Goal: Entertainment & Leisure: Consume media (video, audio)

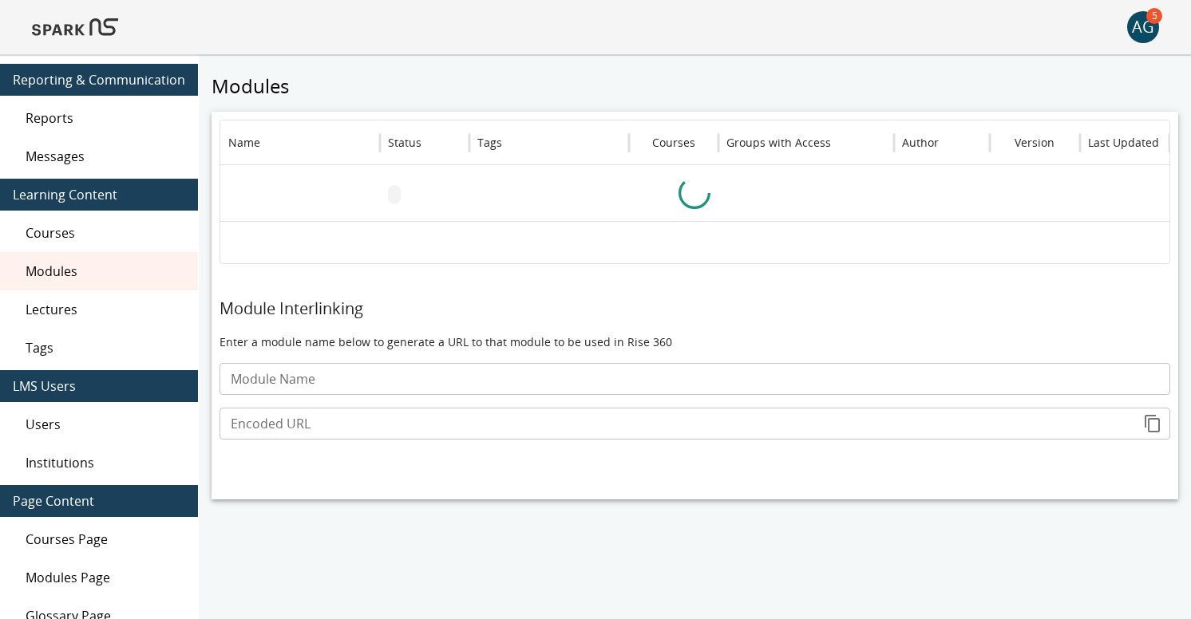
click at [73, 306] on span "Lectures" at bounding box center [106, 309] width 160 height 19
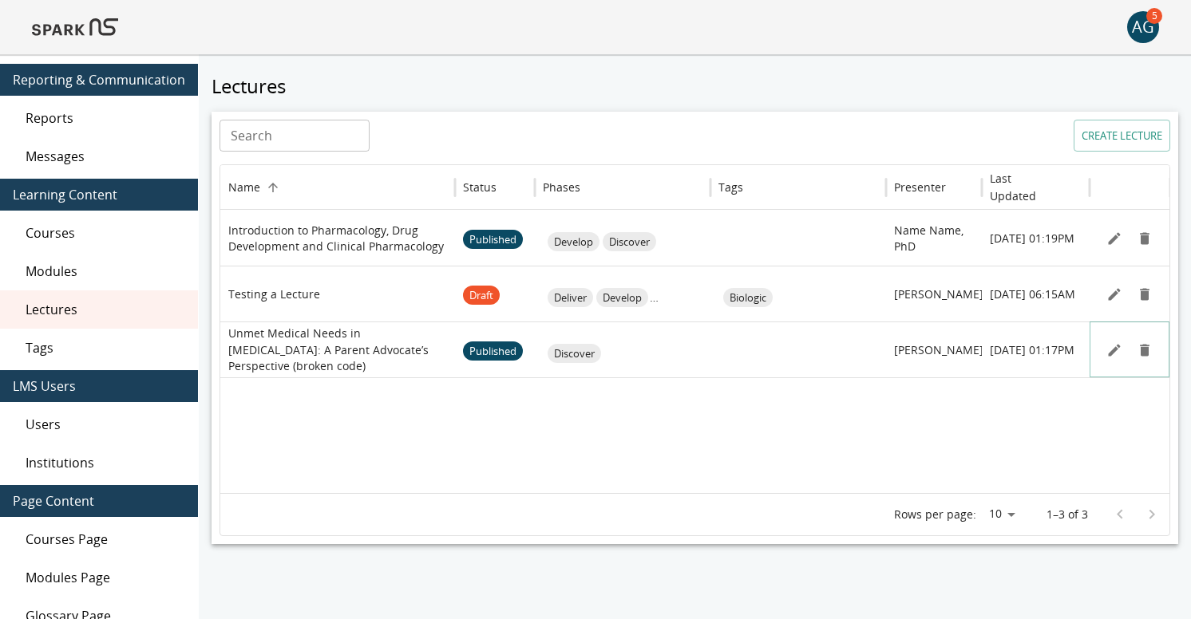
click at [1116, 349] on icon "Edit" at bounding box center [1114, 350] width 12 height 12
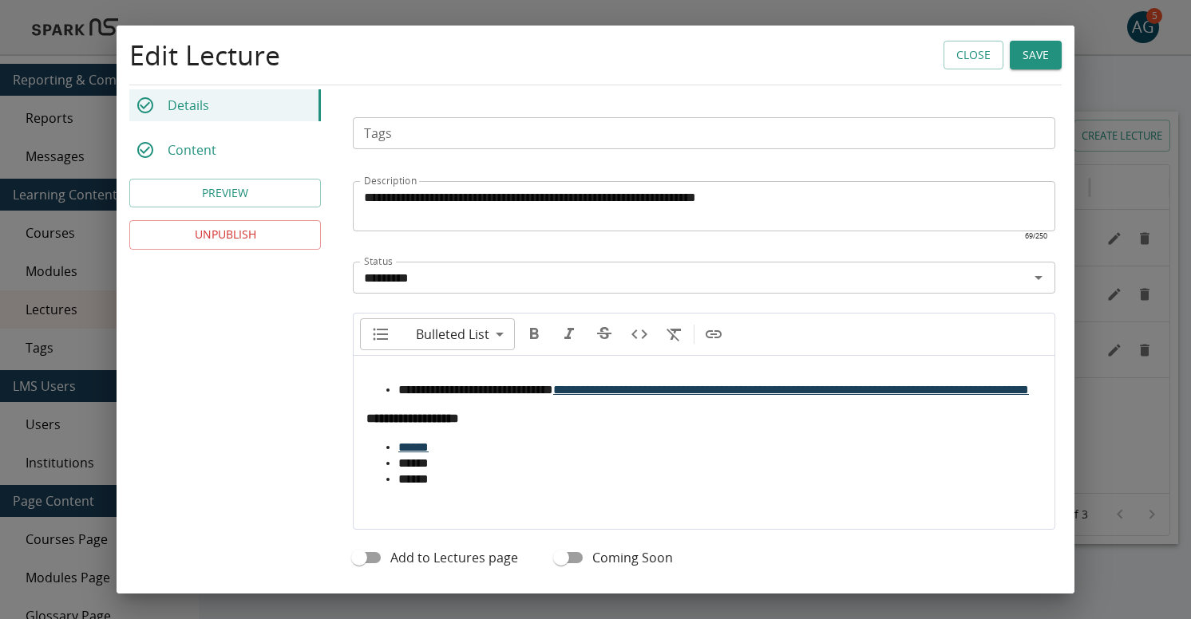
scroll to position [549, 0]
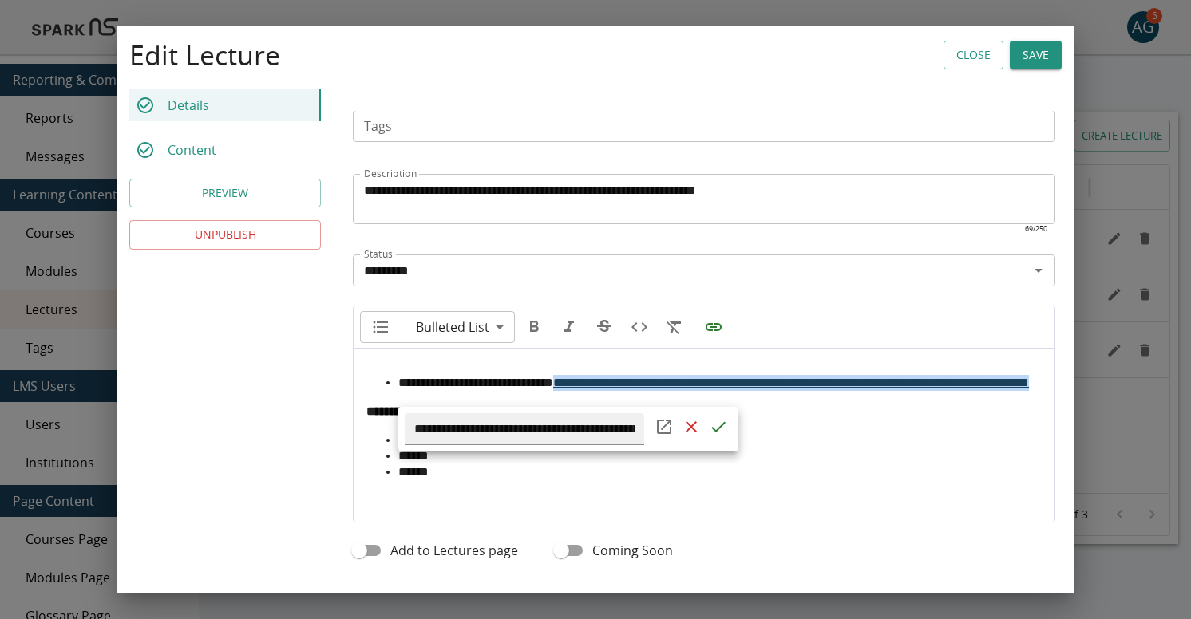
drag, startPoint x: 821, startPoint y: 401, endPoint x: 570, endPoint y: 385, distance: 251.8
click at [570, 385] on body "**********" at bounding box center [595, 337] width 1191 height 674
copy span "**********"
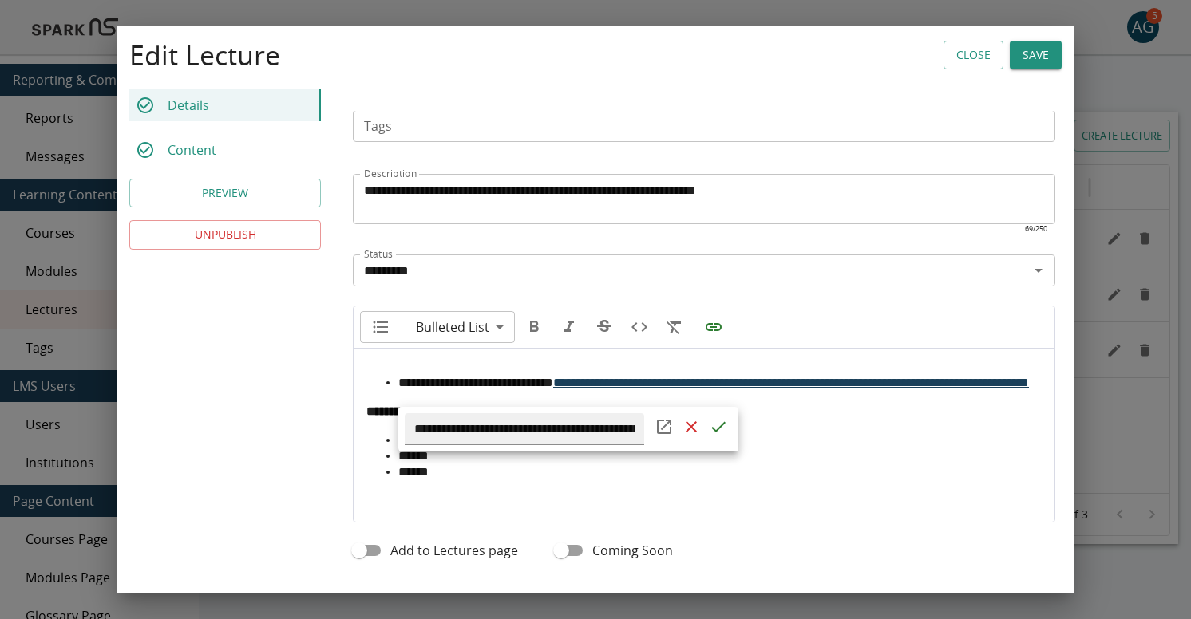
click at [212, 156] on div at bounding box center [595, 309] width 1191 height 619
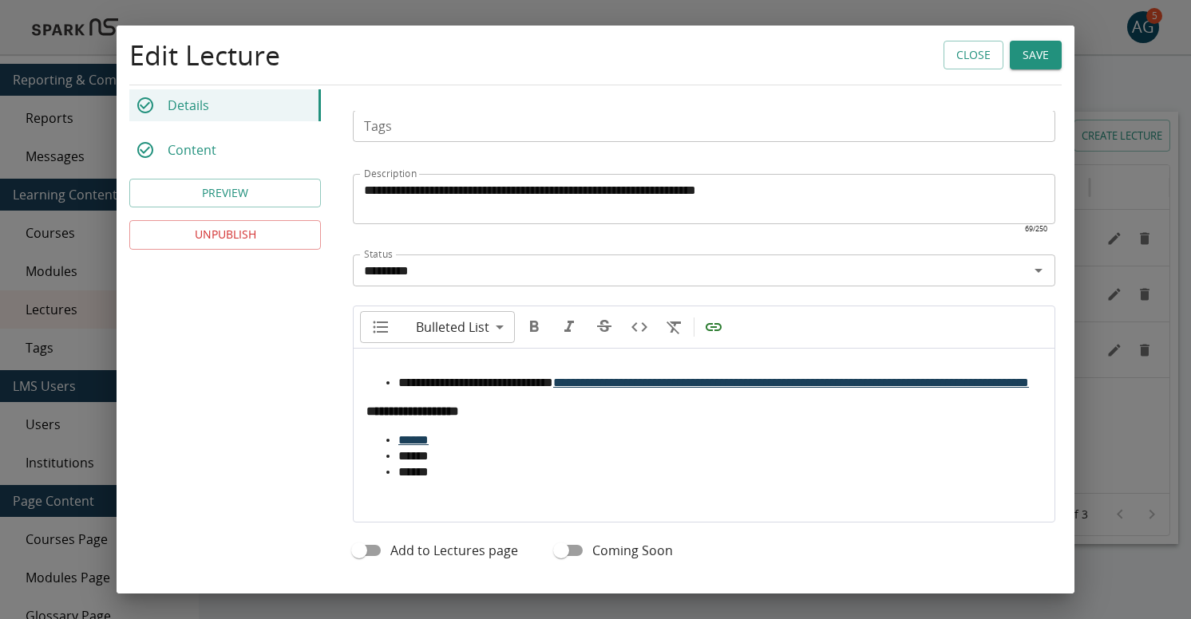
click at [203, 148] on p "Content" at bounding box center [192, 149] width 49 height 19
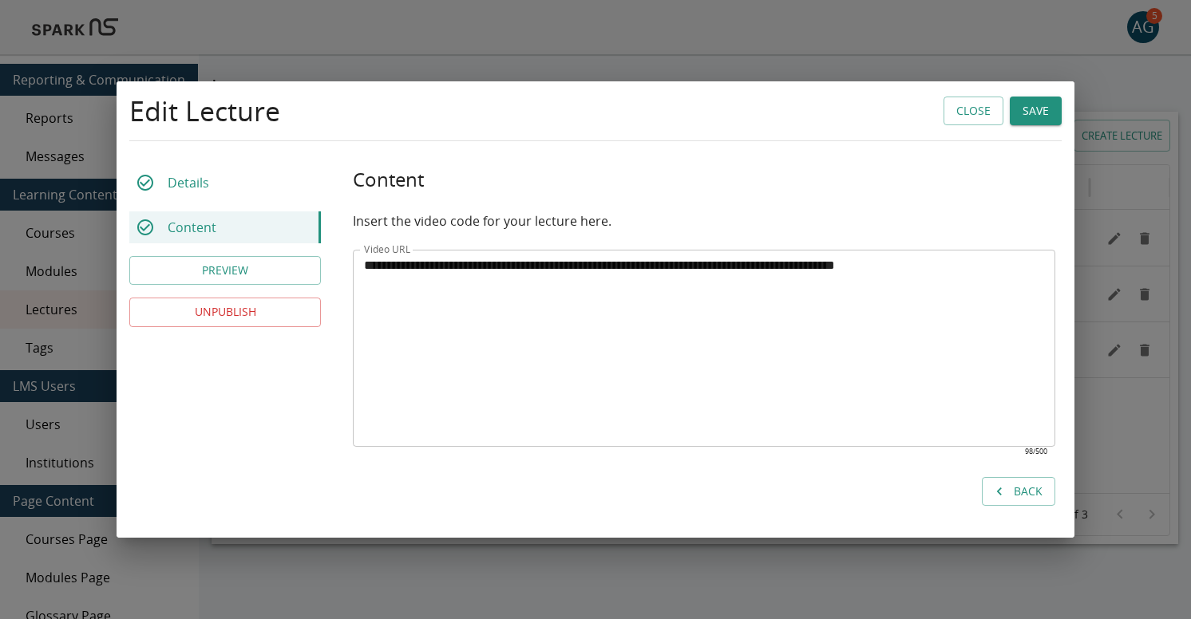
scroll to position [0, 0]
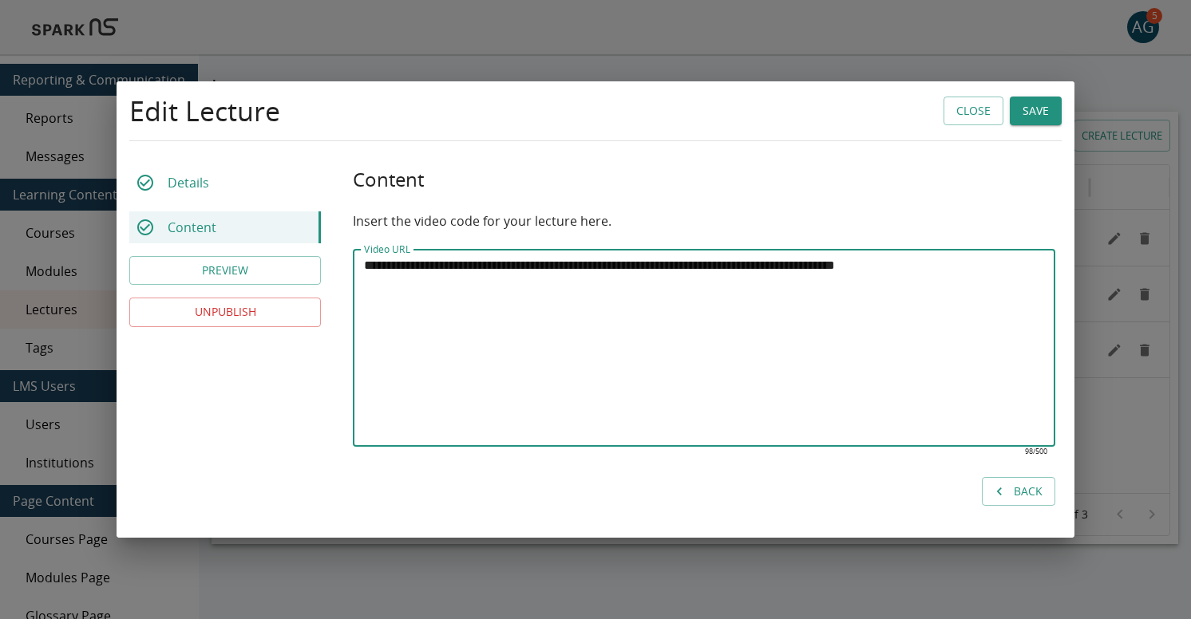
click at [1039, 261] on textarea "**********" at bounding box center [704, 348] width 680 height 184
paste textarea "**********"
click at [605, 264] on textarea "**********" at bounding box center [704, 348] width 680 height 184
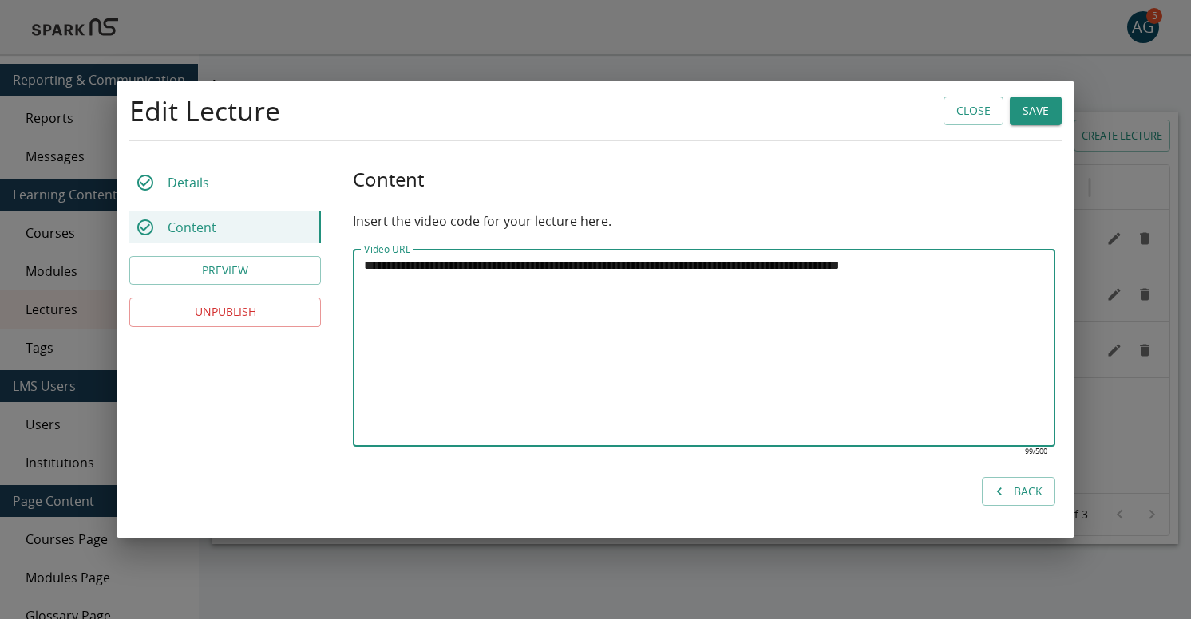
paste textarea "*"
type textarea "**********"
click at [207, 184] on p "Details" at bounding box center [188, 182] width 41 height 19
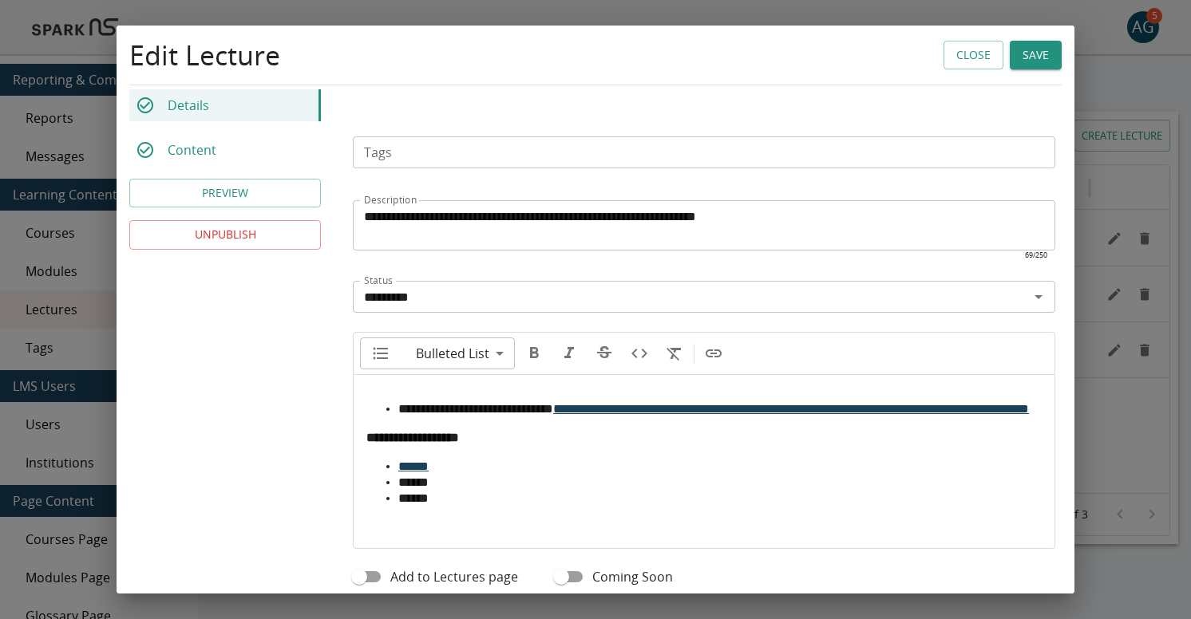
scroll to position [643, 0]
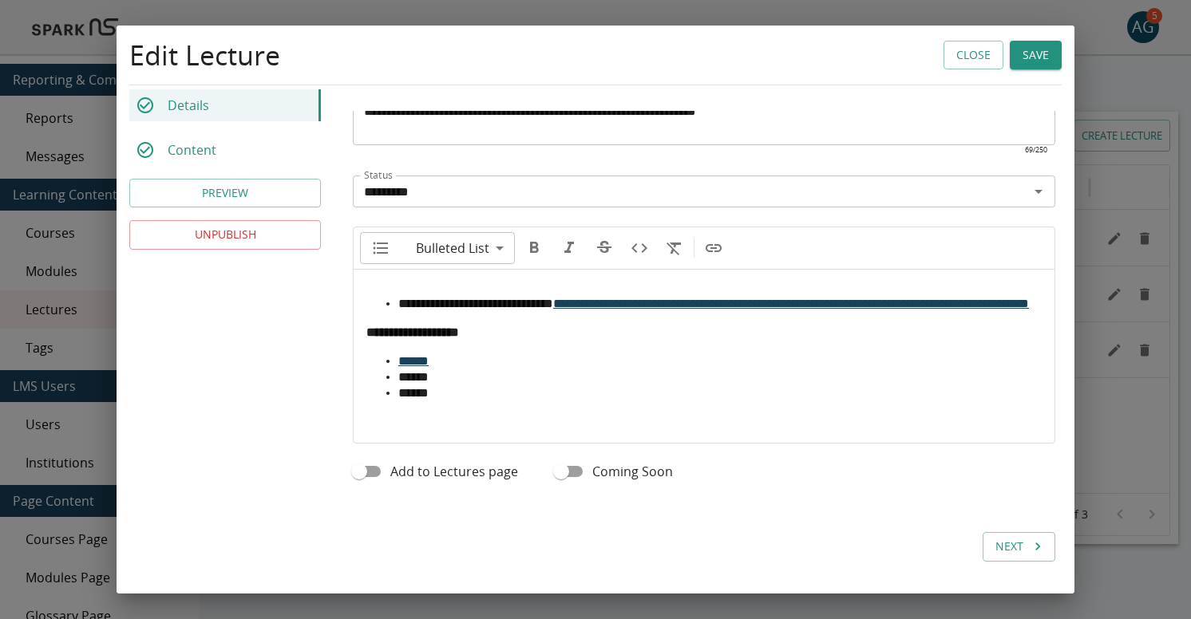
click at [210, 148] on p "Content" at bounding box center [192, 149] width 49 height 19
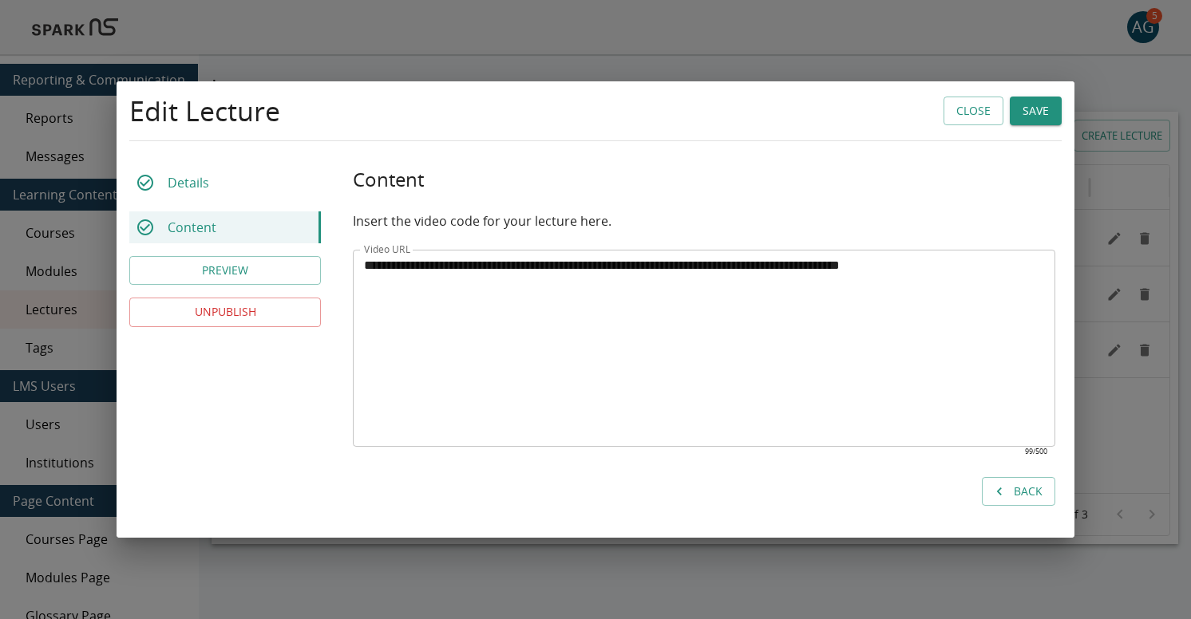
click at [1030, 108] on button "Save" at bounding box center [1035, 112] width 52 height 30
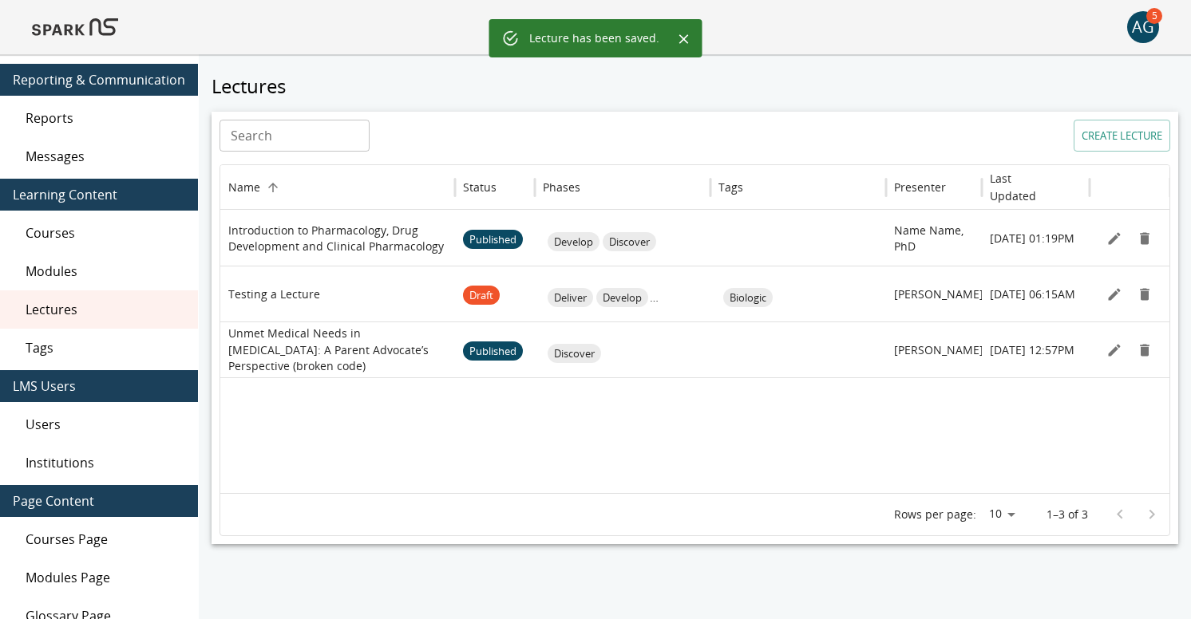
click at [75, 25] on img at bounding box center [75, 27] width 86 height 38
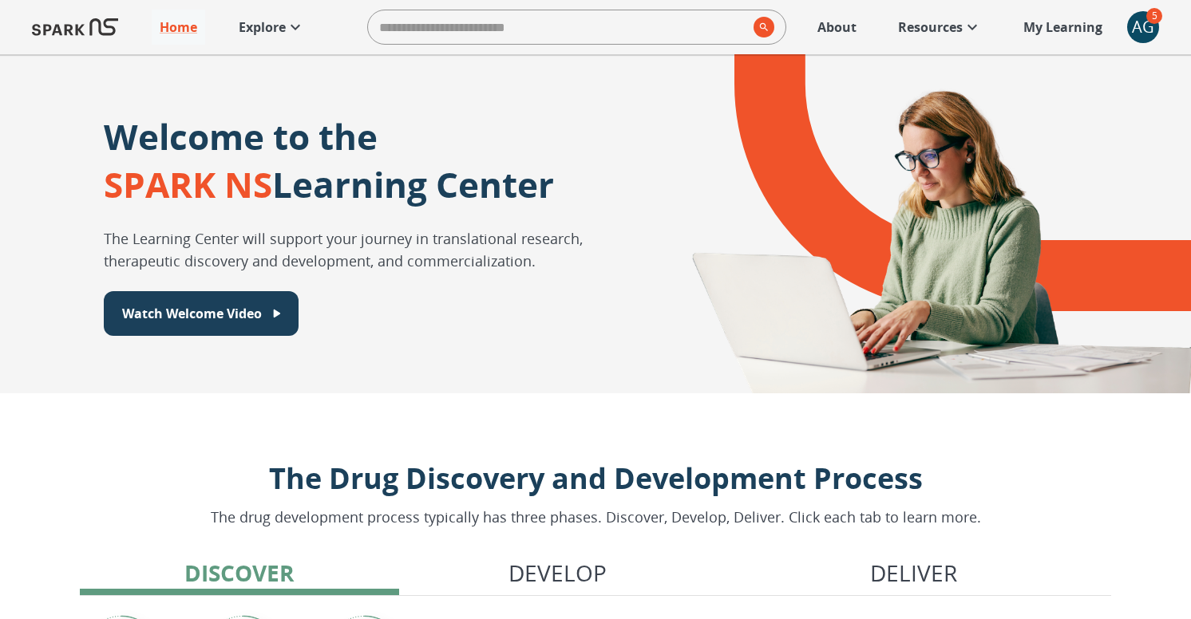
click at [267, 27] on p "Explore" at bounding box center [262, 27] width 47 height 19
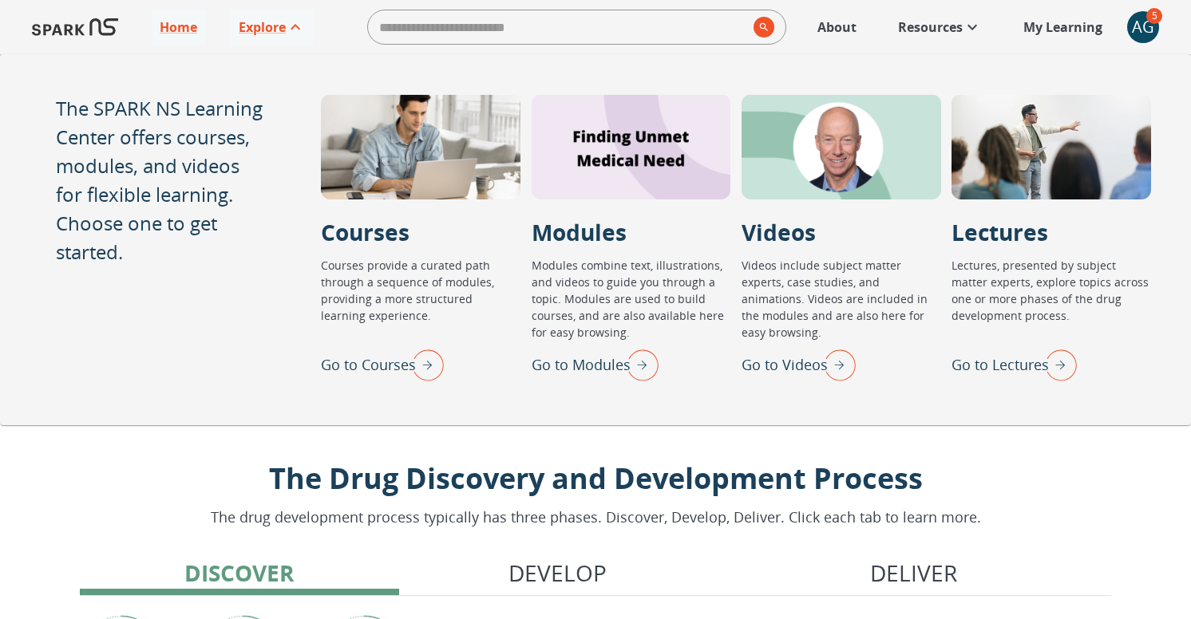
click at [990, 361] on p "Go to Lectures" at bounding box center [999, 365] width 97 height 22
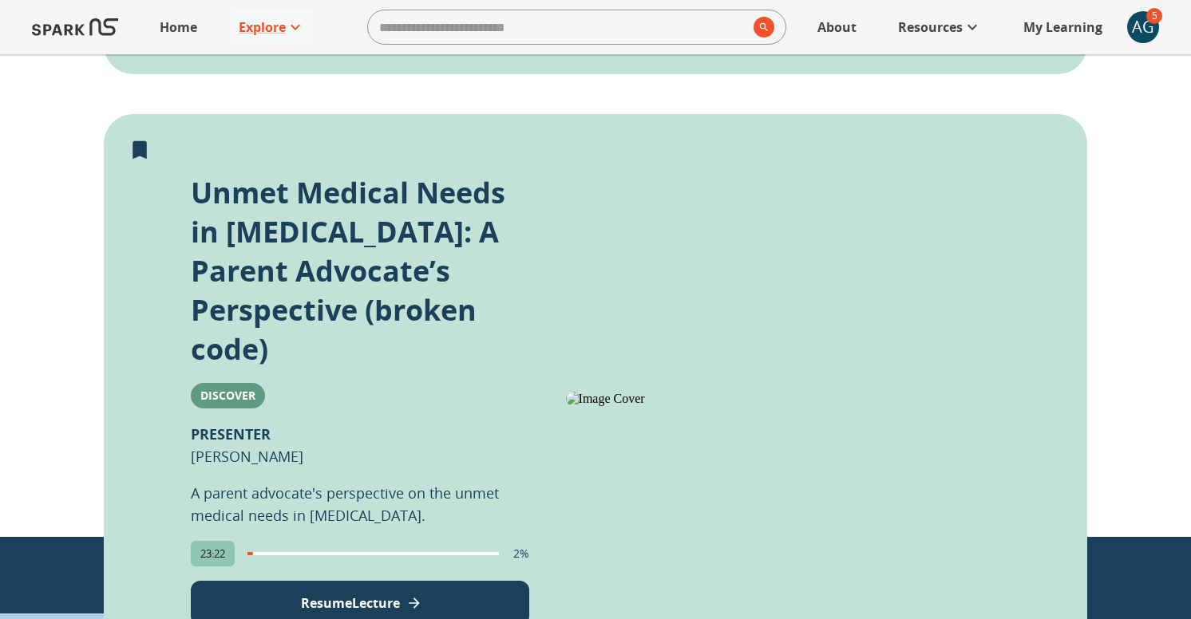
scroll to position [924, 0]
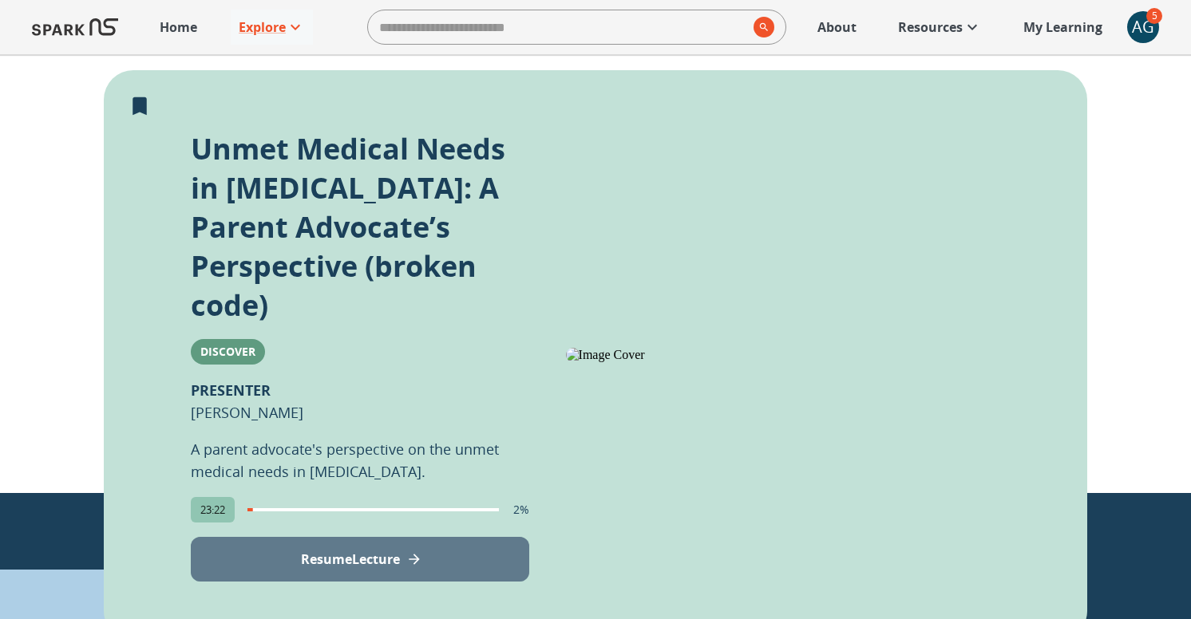
click at [302, 550] on p "Resume Lecture" at bounding box center [350, 559] width 99 height 19
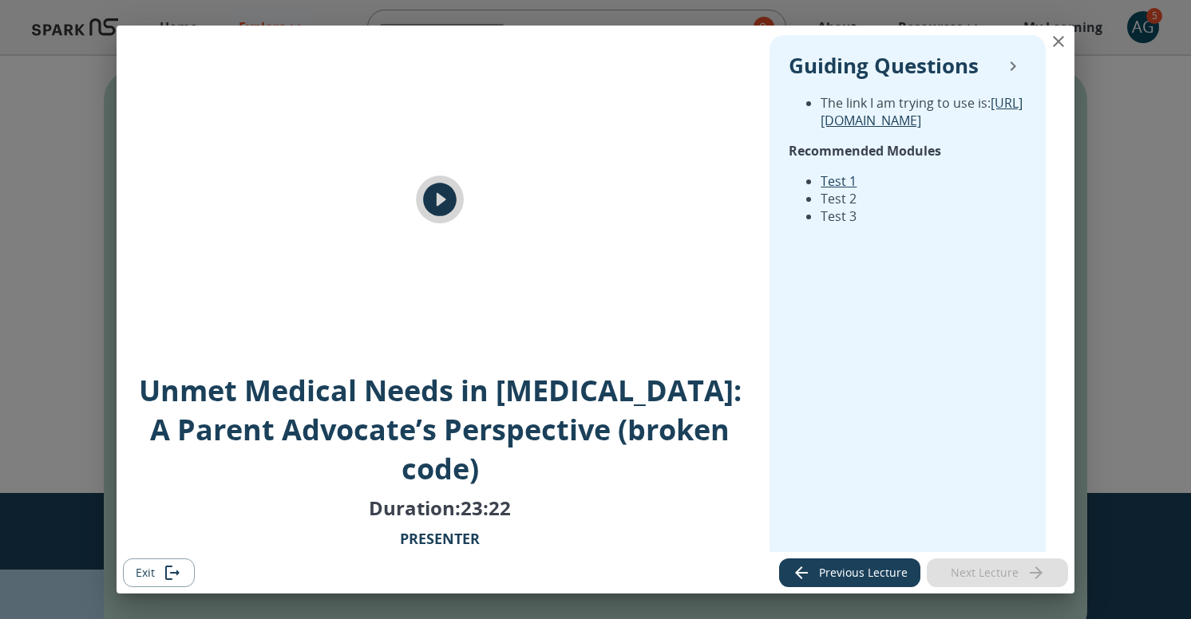
click at [439, 207] on icon "play" at bounding box center [440, 201] width 34 height 34
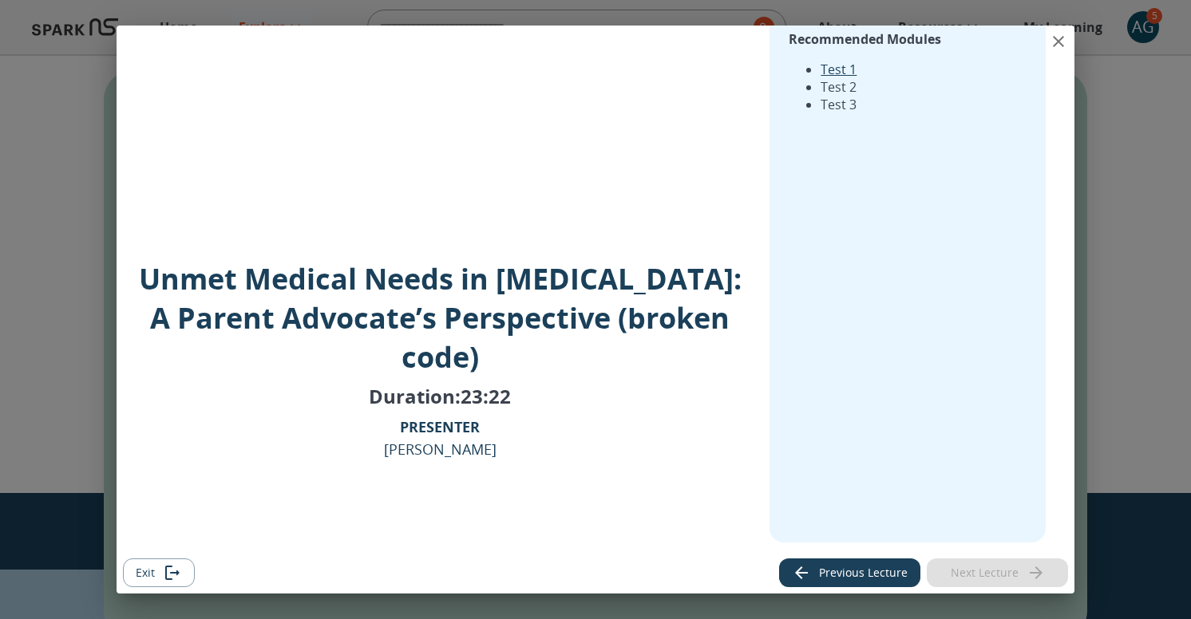
scroll to position [0, 0]
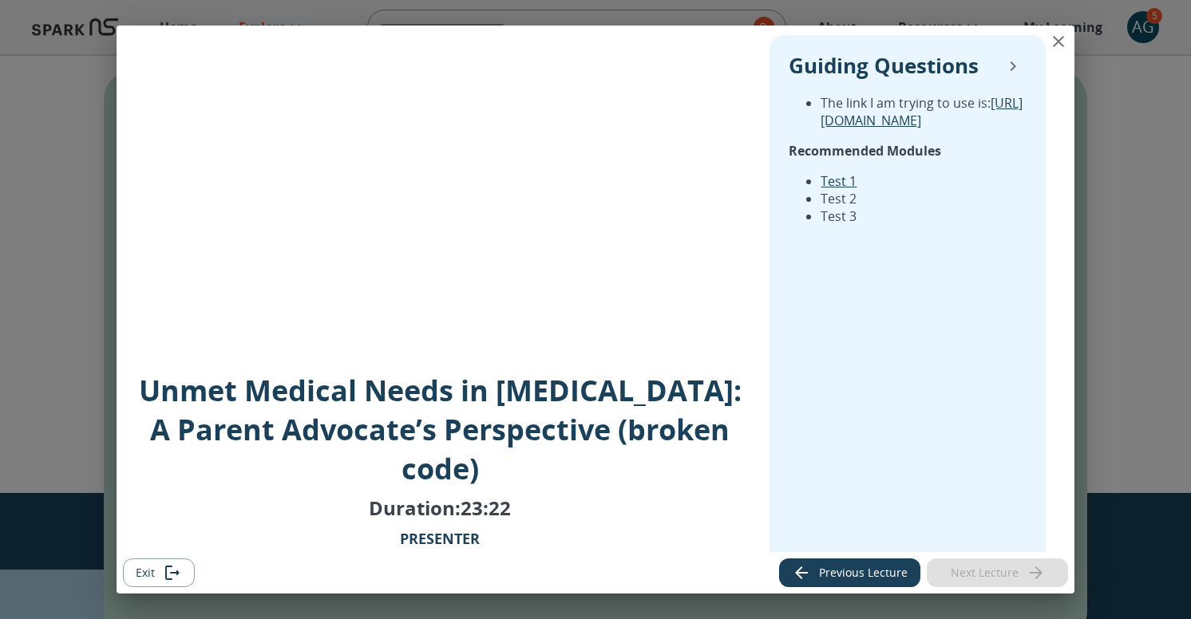
click at [77, 152] on div "Unmet Medical Needs in Autism: A Parent Advocate’s Perspective (broken code) Du…" at bounding box center [595, 309] width 1191 height 619
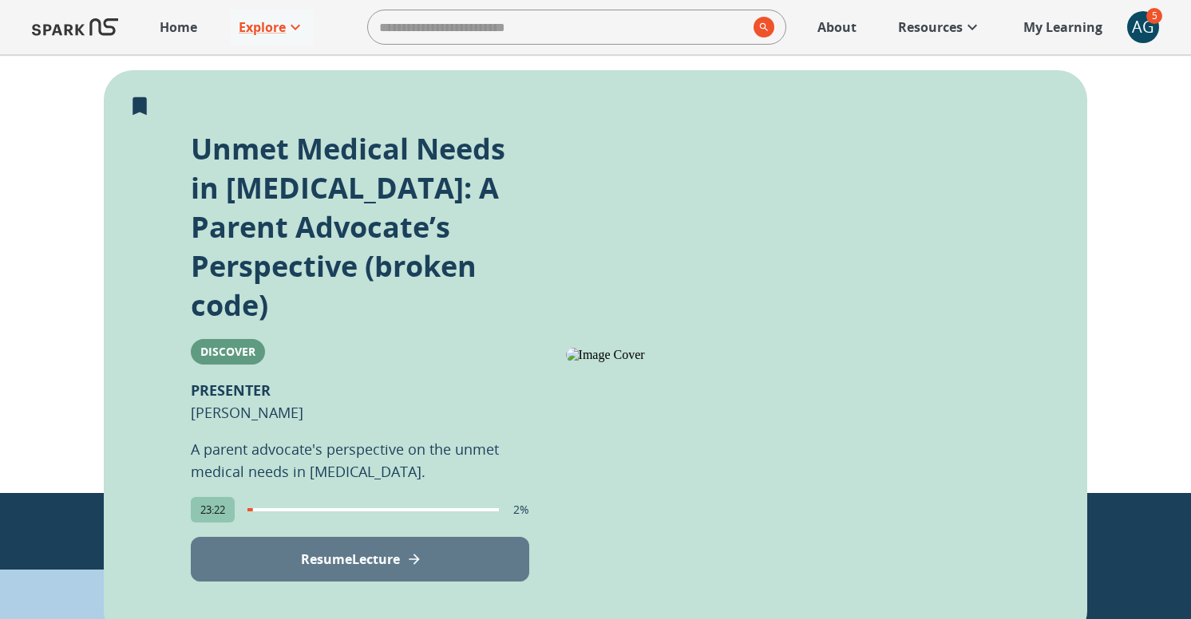
click at [378, 550] on p "Resume Lecture" at bounding box center [350, 559] width 99 height 19
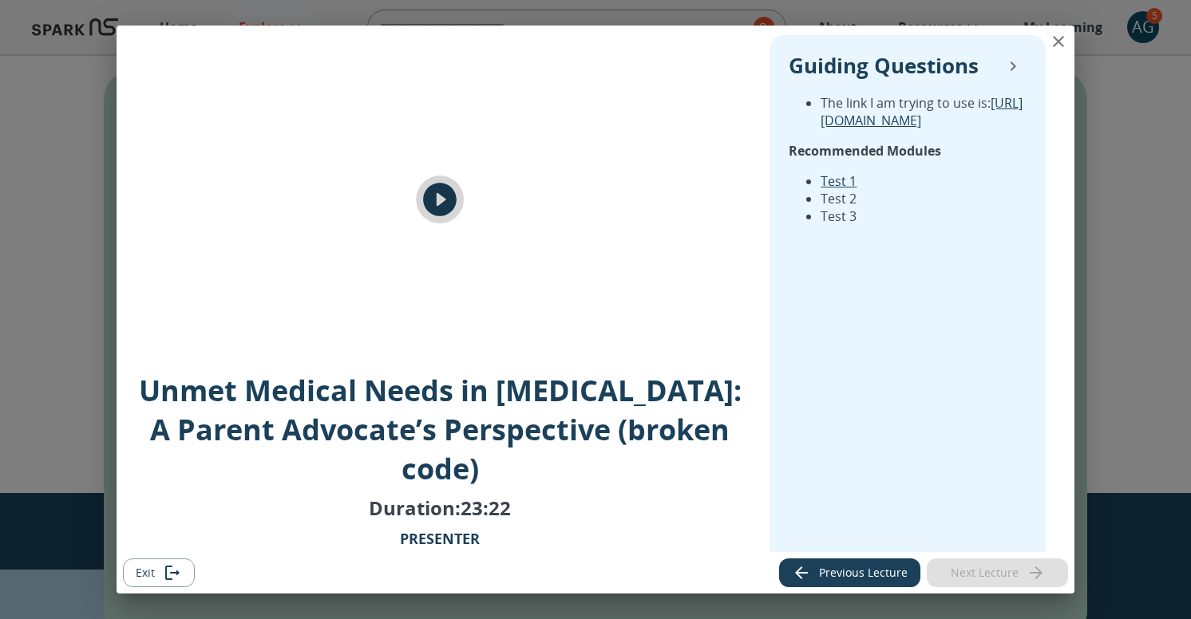
click at [430, 209] on icon "play" at bounding box center [440, 201] width 34 height 34
click at [1059, 41] on icon "close" at bounding box center [1058, 41] width 19 height 19
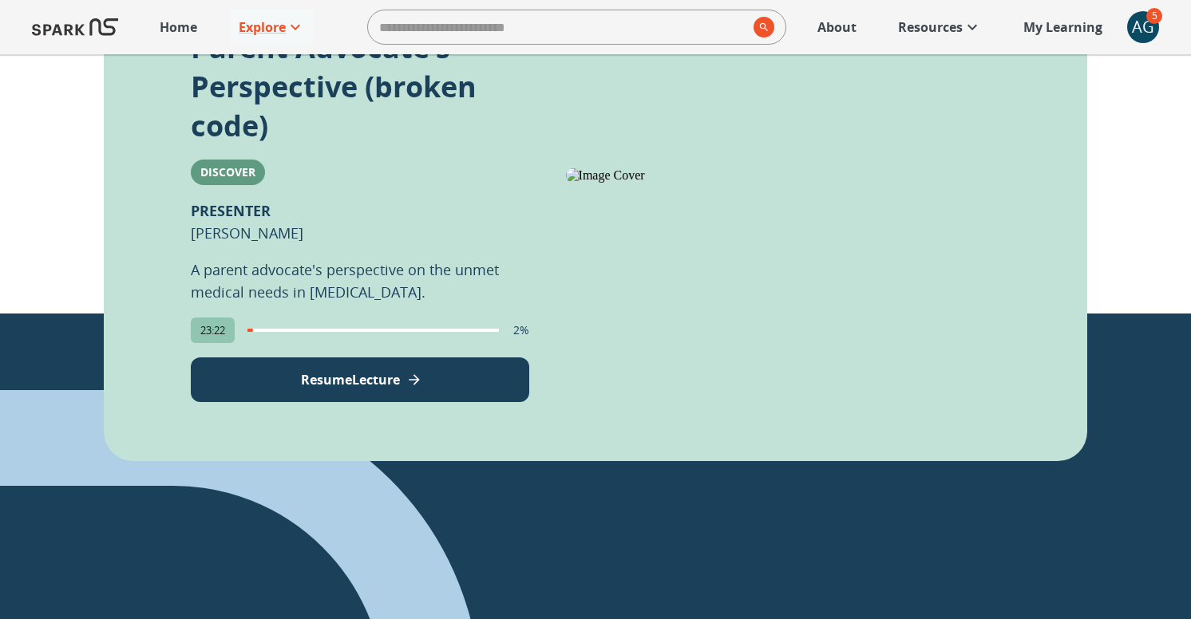
scroll to position [1144, 0]
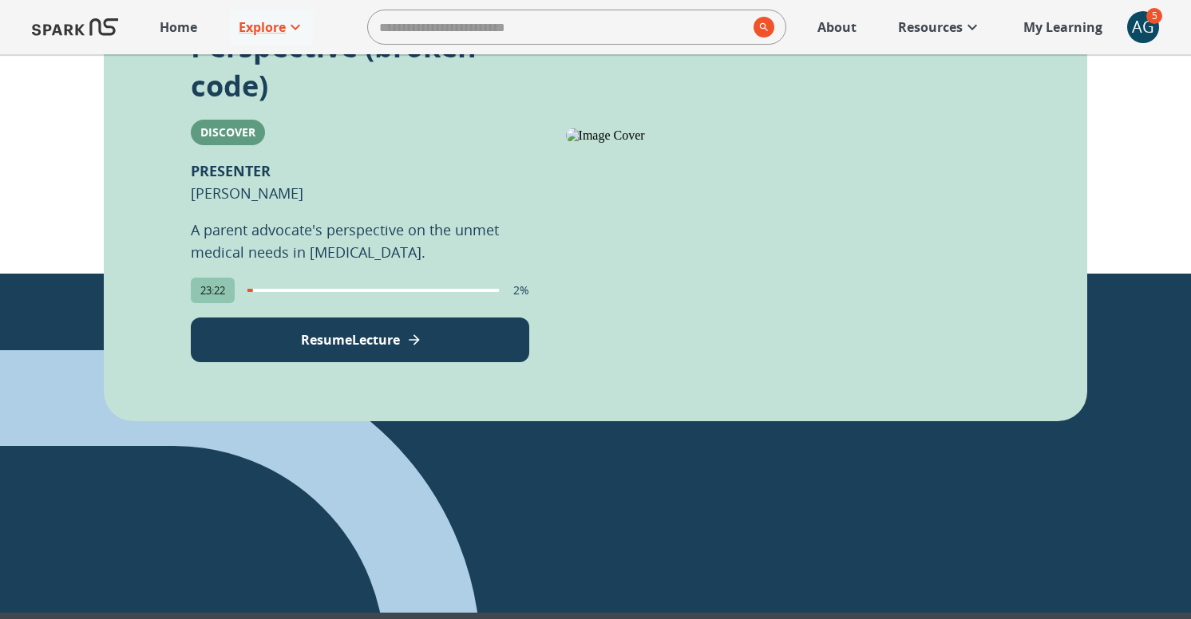
click at [363, 330] on p "Resume Lecture" at bounding box center [350, 339] width 99 height 19
